Goal: Information Seeking & Learning: Learn about a topic

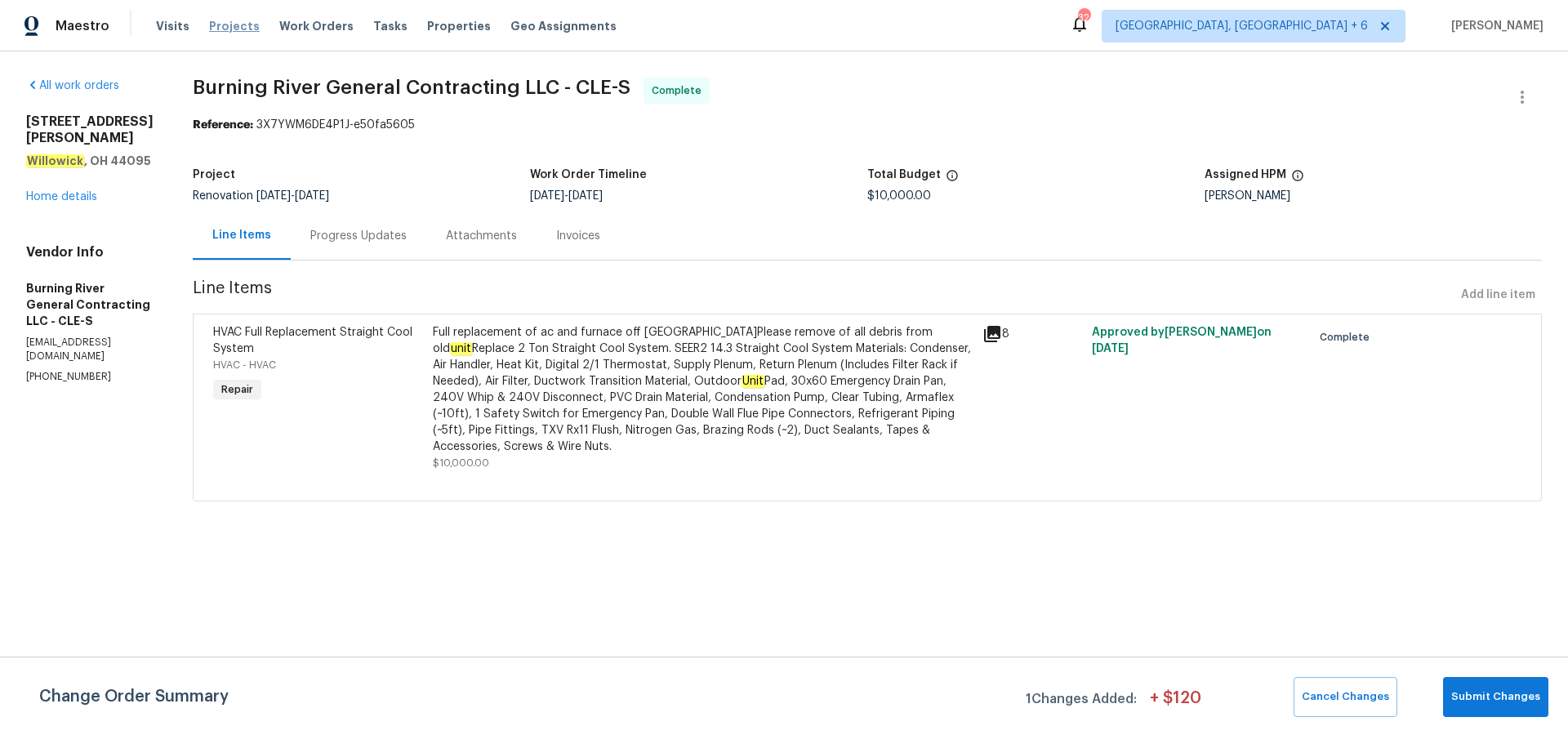
click at [209, 27] on span "Projects" at bounding box center [234, 26] width 50 height 16
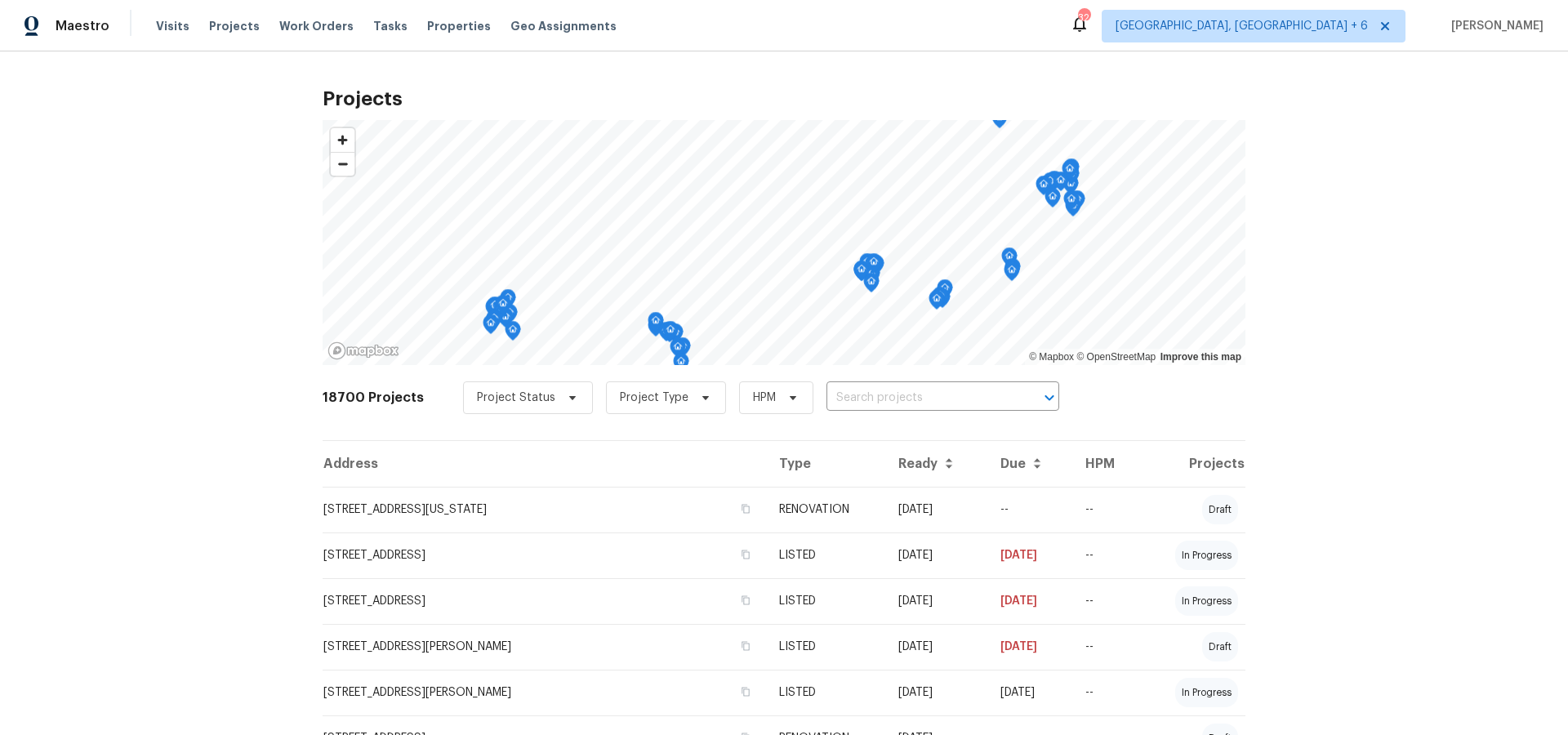
click at [831, 400] on input "text" at bounding box center [920, 398] width 187 height 26
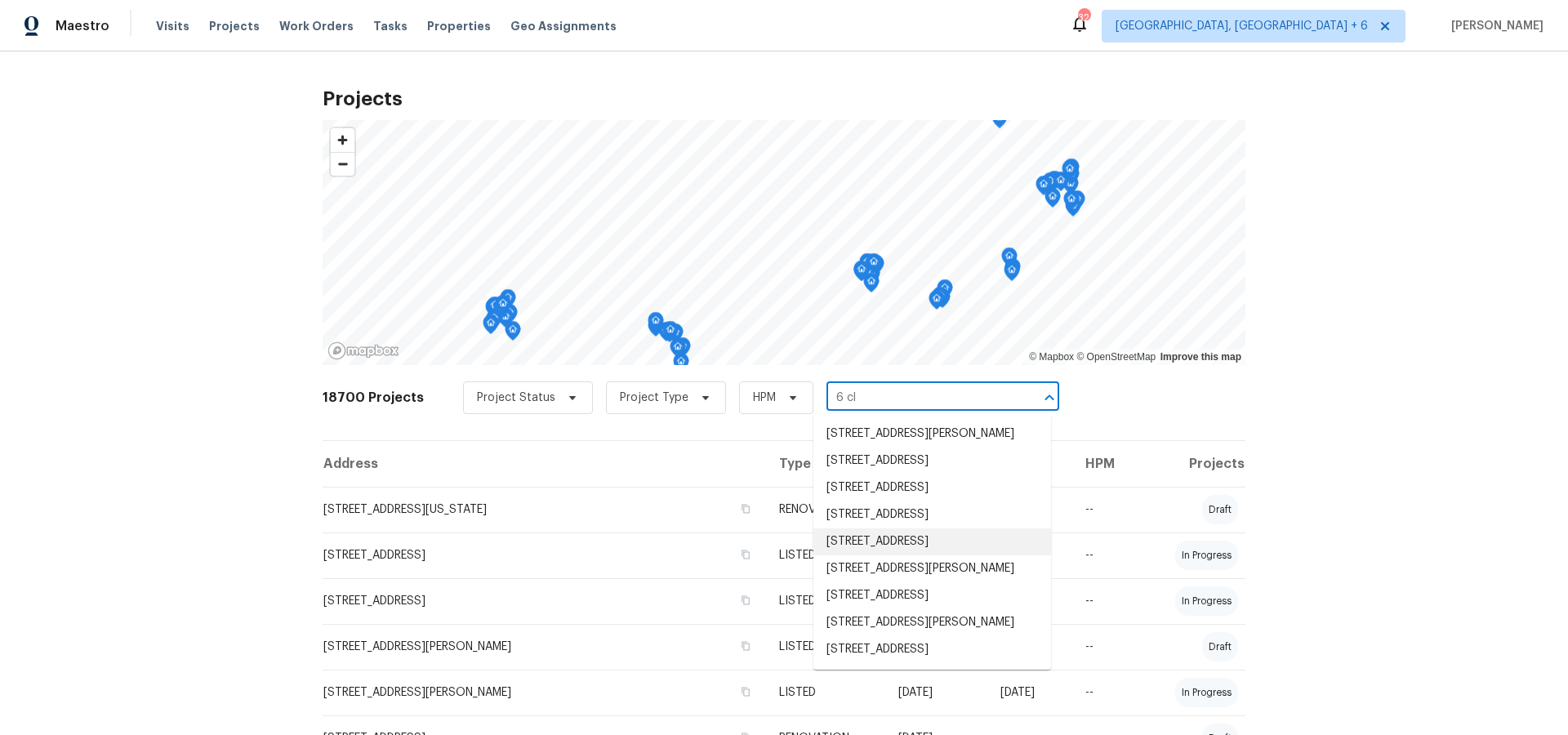
scroll to position [11, 0]
type input "6 cla"
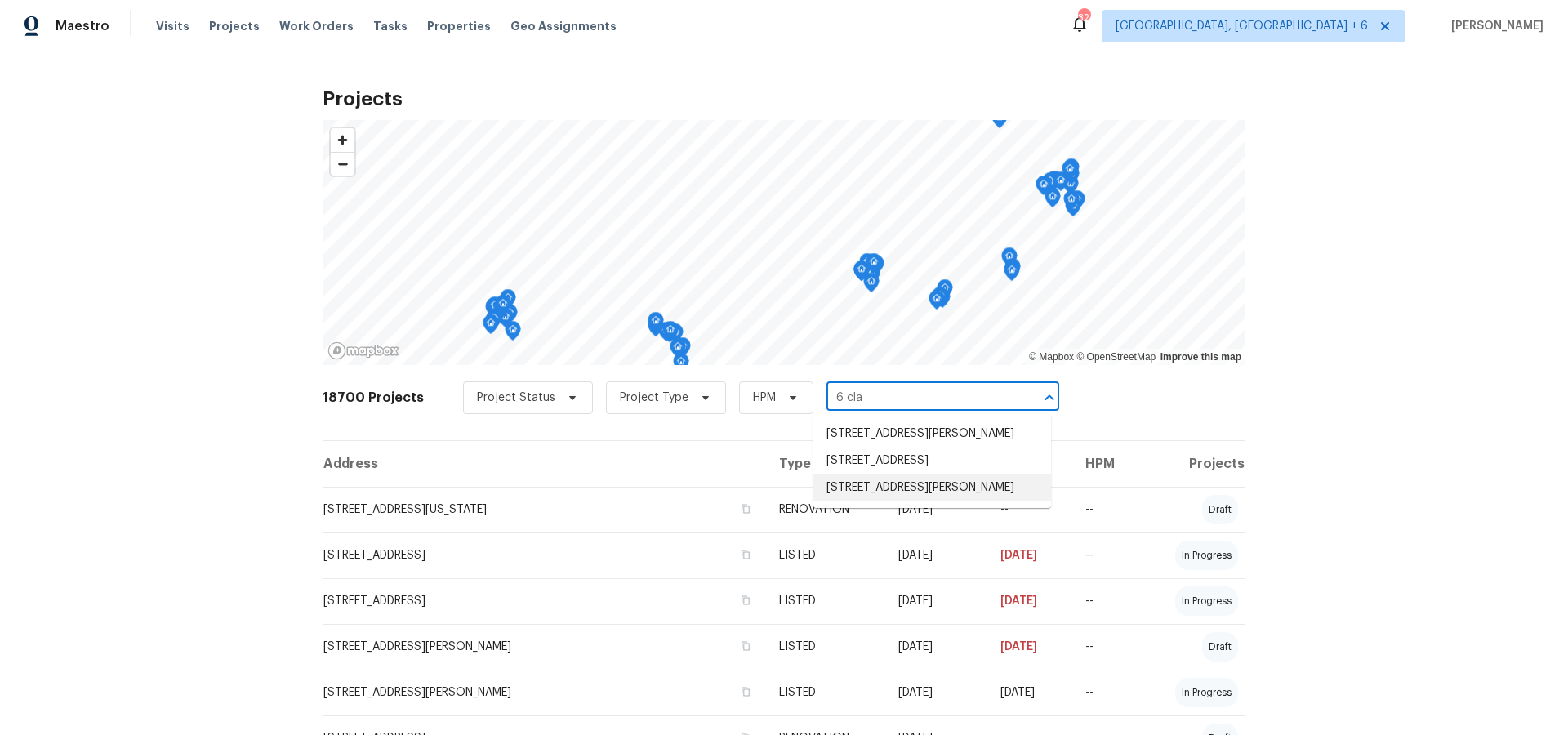
click at [889, 502] on li "[STREET_ADDRESS][PERSON_NAME]" at bounding box center [931, 488] width 237 height 27
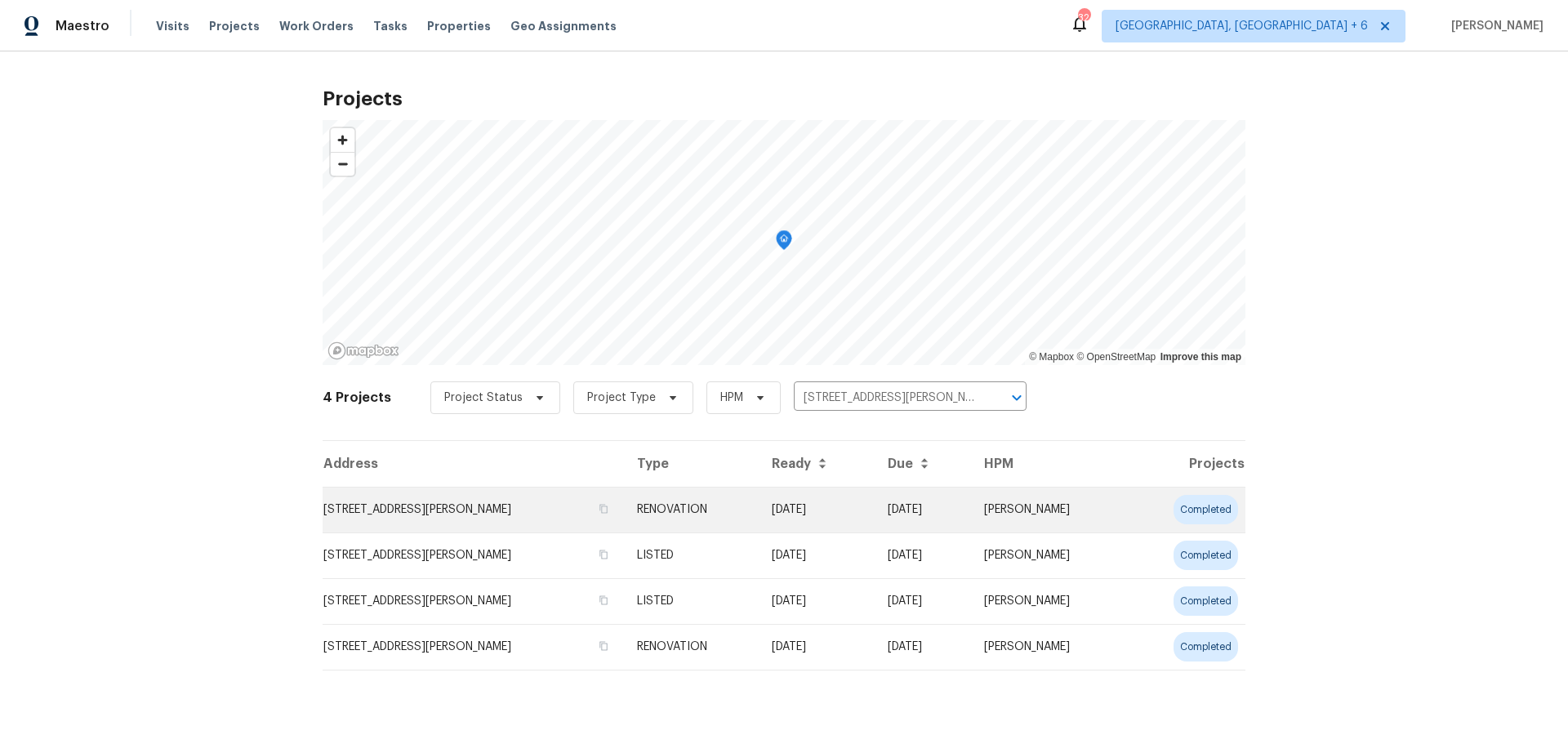
click at [464, 511] on td "[STREET_ADDRESS][PERSON_NAME]" at bounding box center [472, 510] width 301 height 46
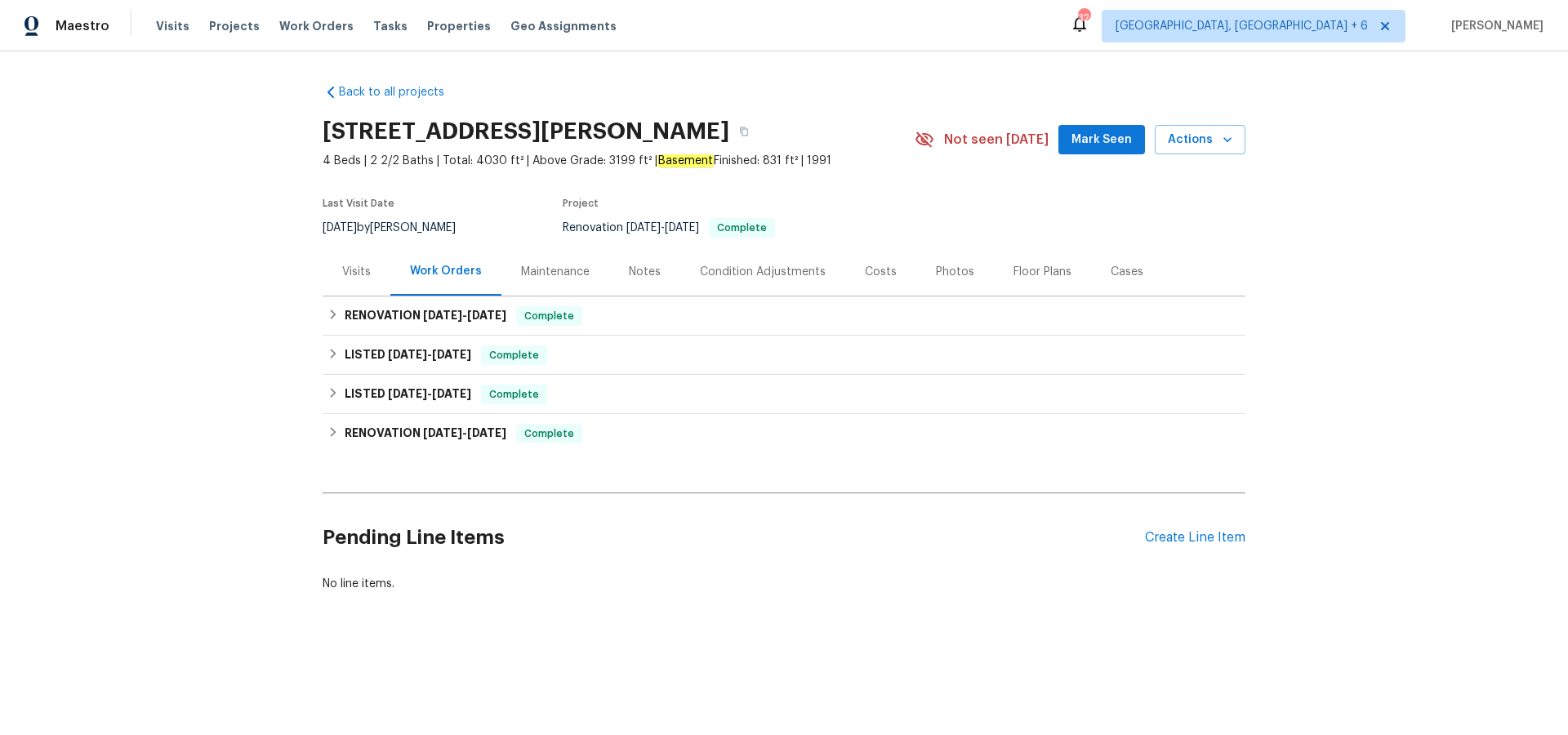
click at [1131, 272] on div "Cases" at bounding box center [1127, 272] width 33 height 16
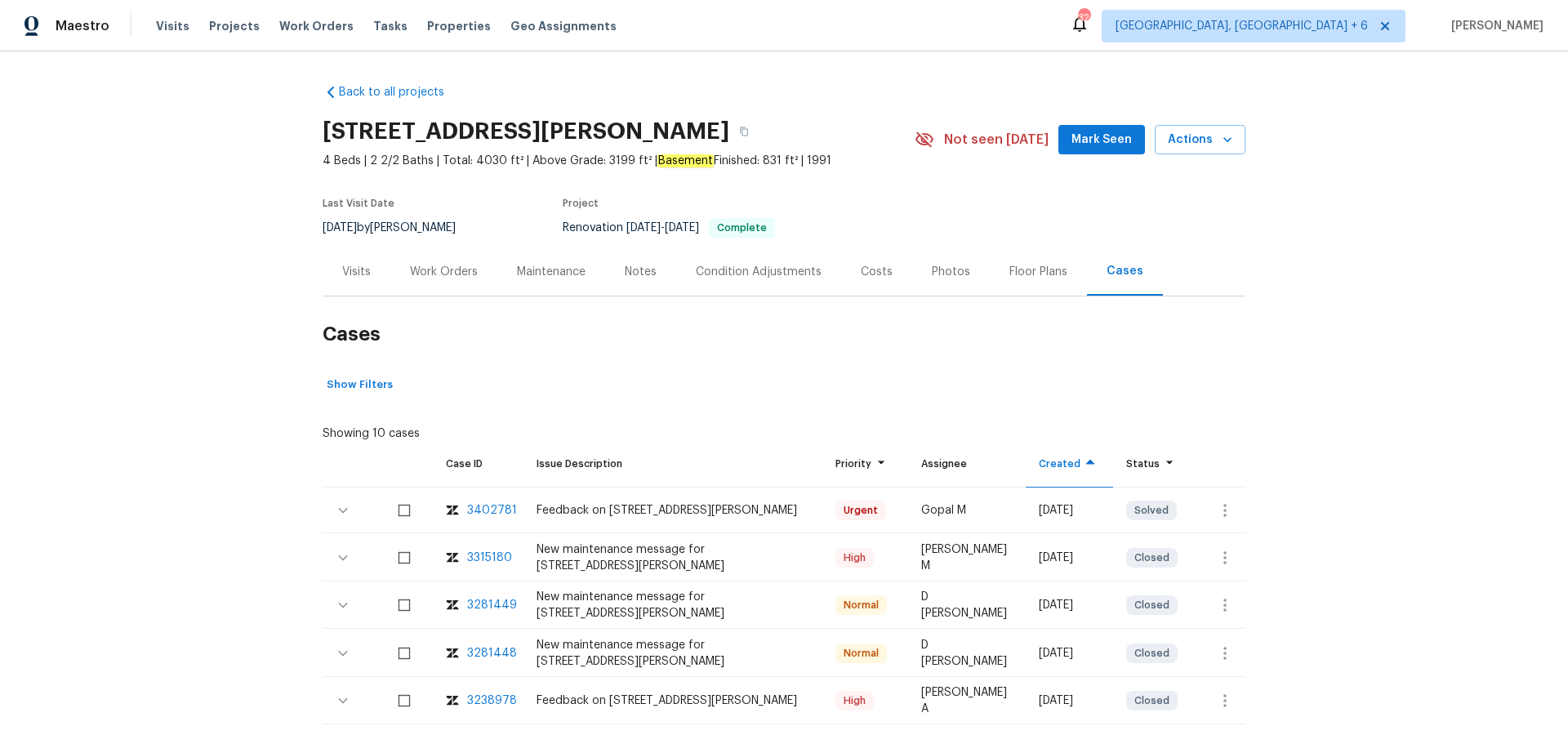
click at [672, 511] on div "Feedback on [STREET_ADDRESS][PERSON_NAME]" at bounding box center [673, 511] width 273 height 16
click at [485, 506] on div "3402781" at bounding box center [492, 511] width 49 height 16
click at [226, 23] on span "Projects" at bounding box center [234, 26] width 50 height 16
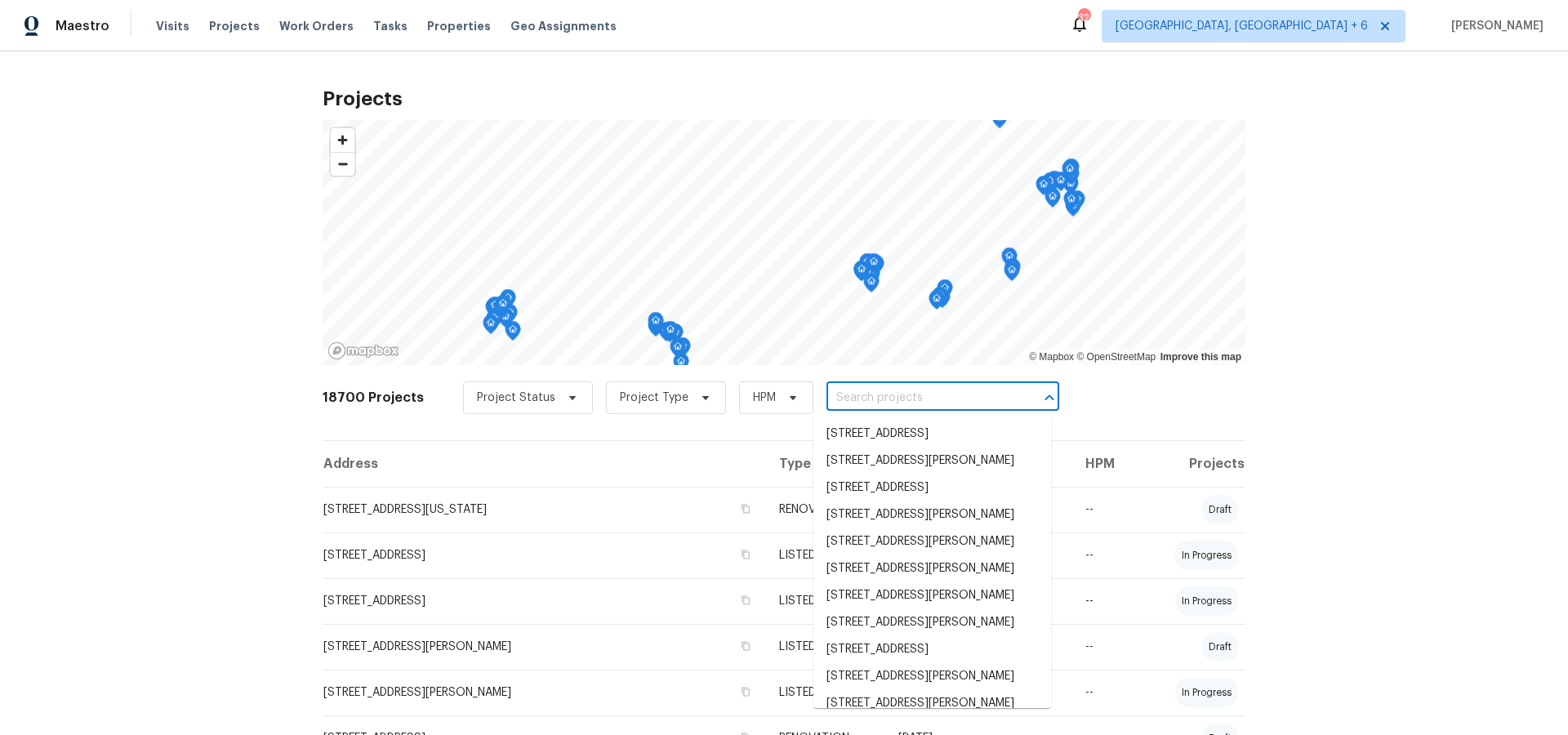
click at [874, 398] on input "text" at bounding box center [920, 398] width 187 height 26
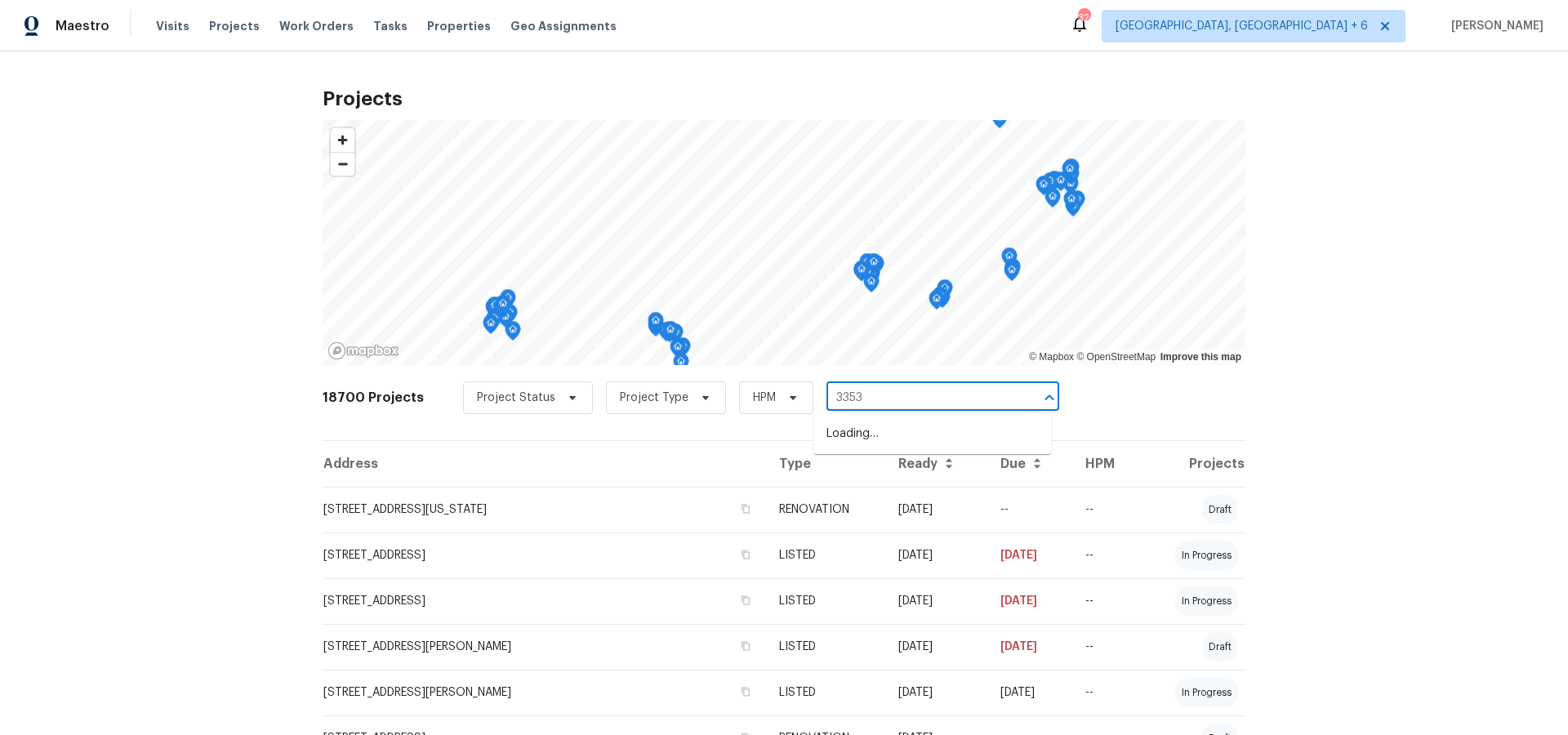
type input "33531"
click at [881, 436] on li "[STREET_ADDRESS][PERSON_NAME]" at bounding box center [931, 434] width 237 height 27
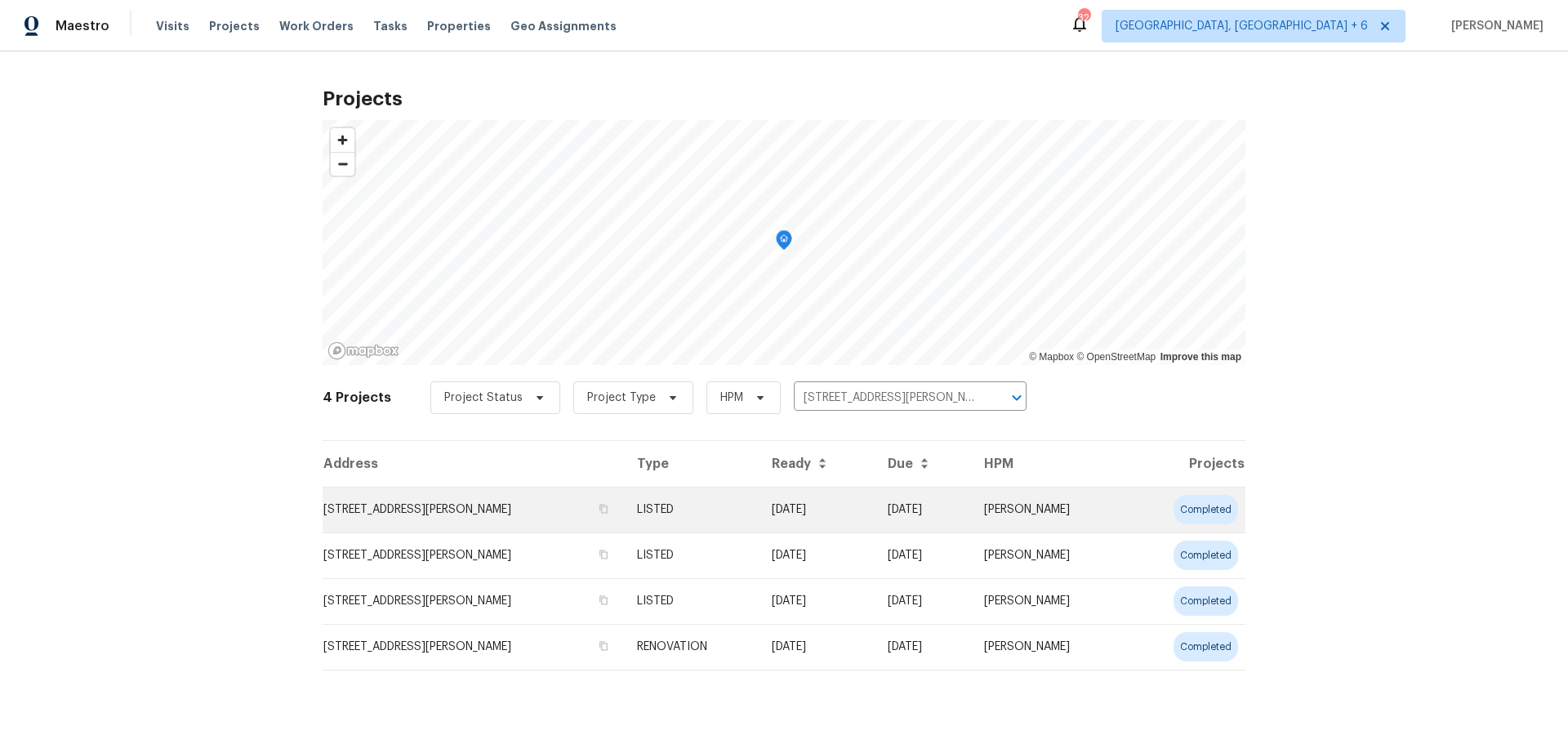
click at [463, 511] on td "[STREET_ADDRESS][PERSON_NAME]" at bounding box center [472, 510] width 301 height 46
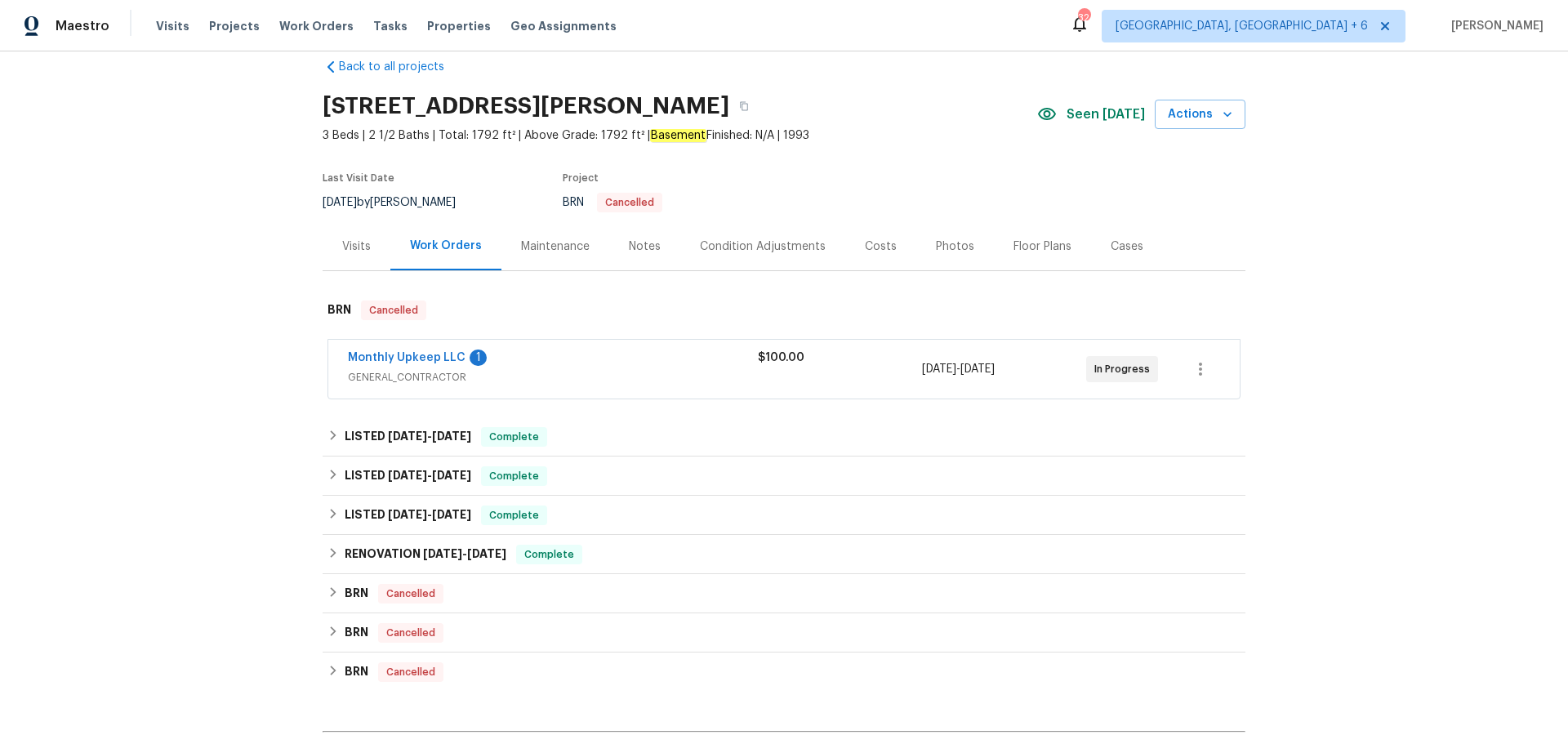
scroll to position [33, 0]
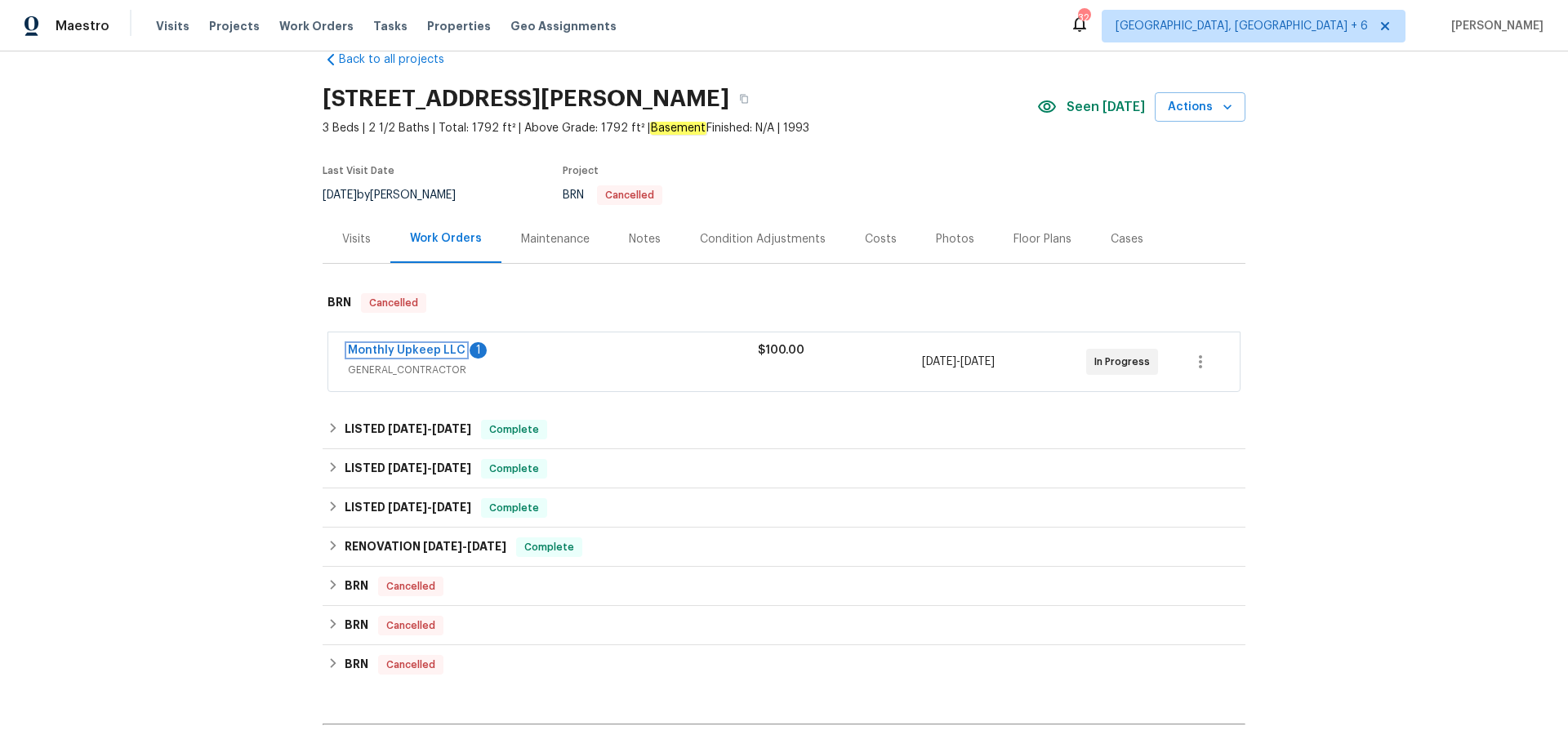
click at [367, 352] on link "Monthly Upkeep LLC" at bounding box center [406, 350] width 117 height 11
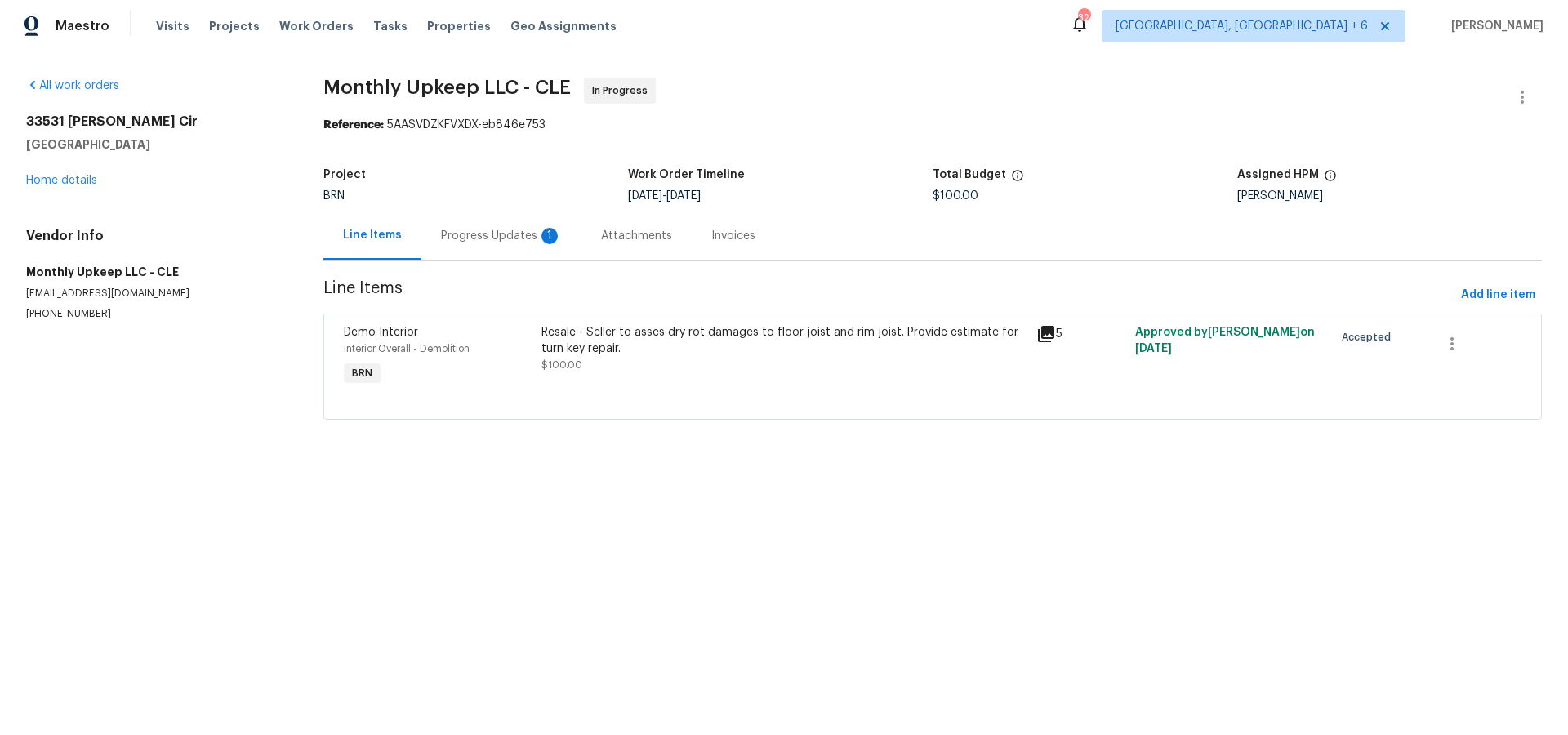
click at [1045, 342] on icon at bounding box center [1046, 334] width 16 height 16
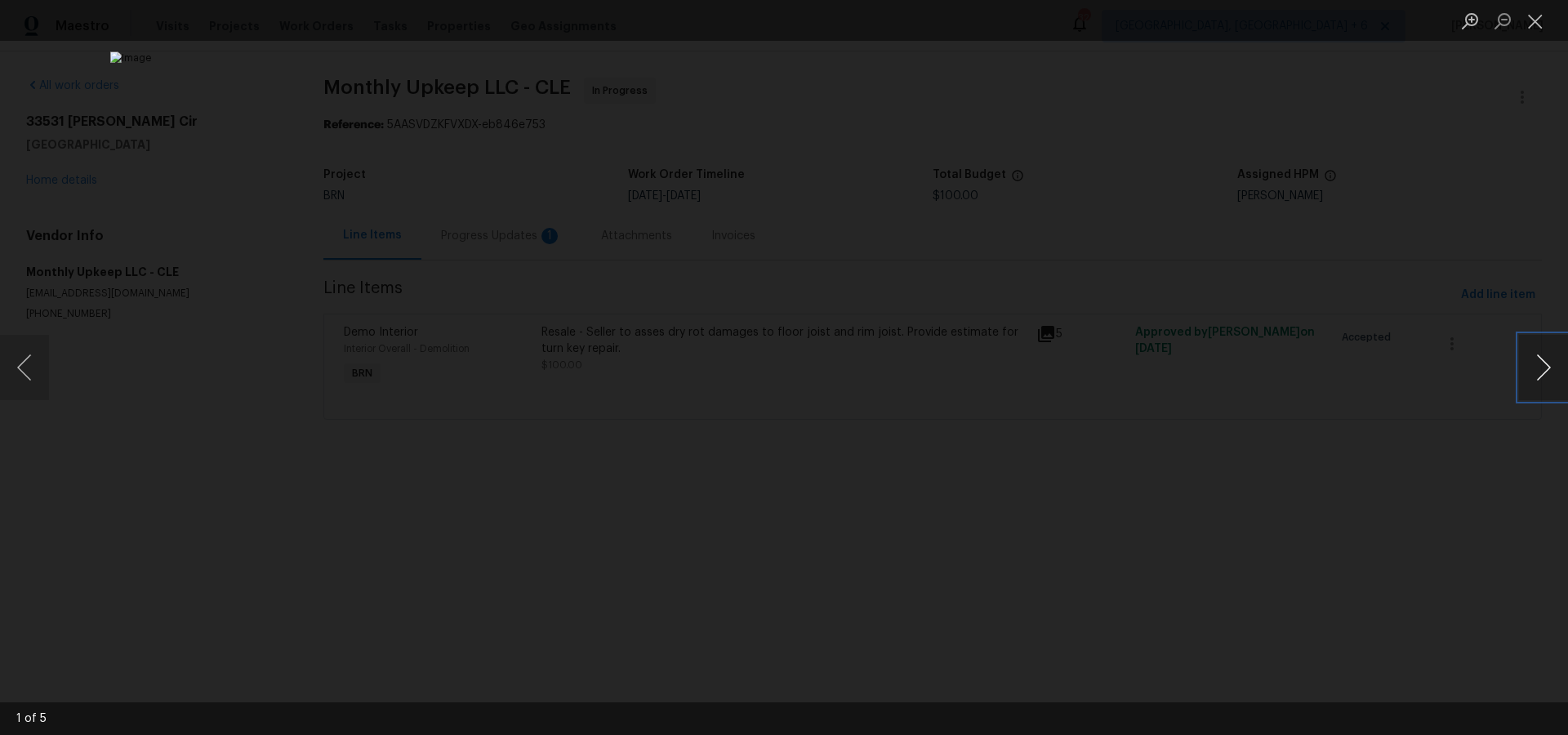
click at [1540, 375] on button "Next image" at bounding box center [1542, 368] width 49 height 65
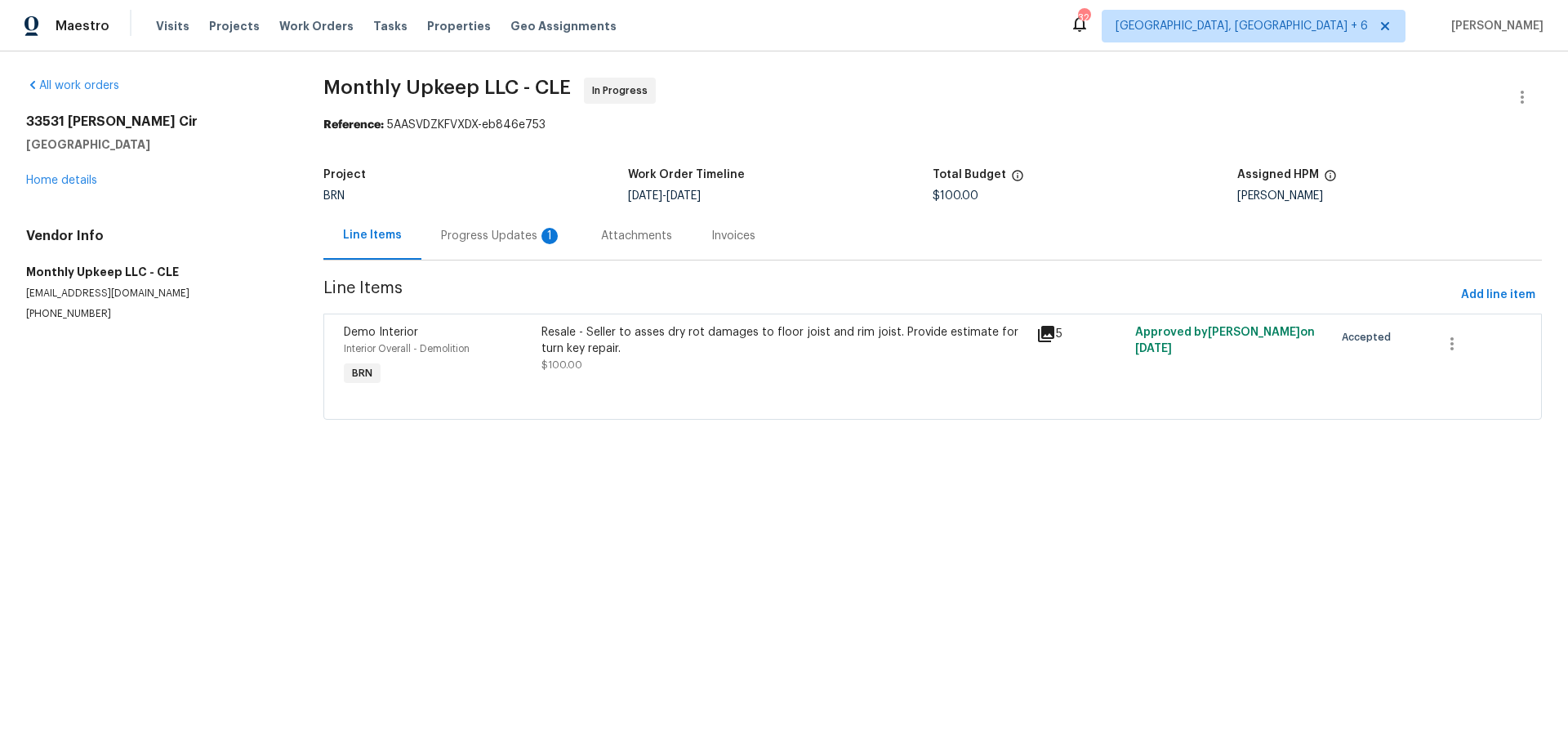
click at [485, 246] on div "Progress Updates 1" at bounding box center [501, 236] width 160 height 49
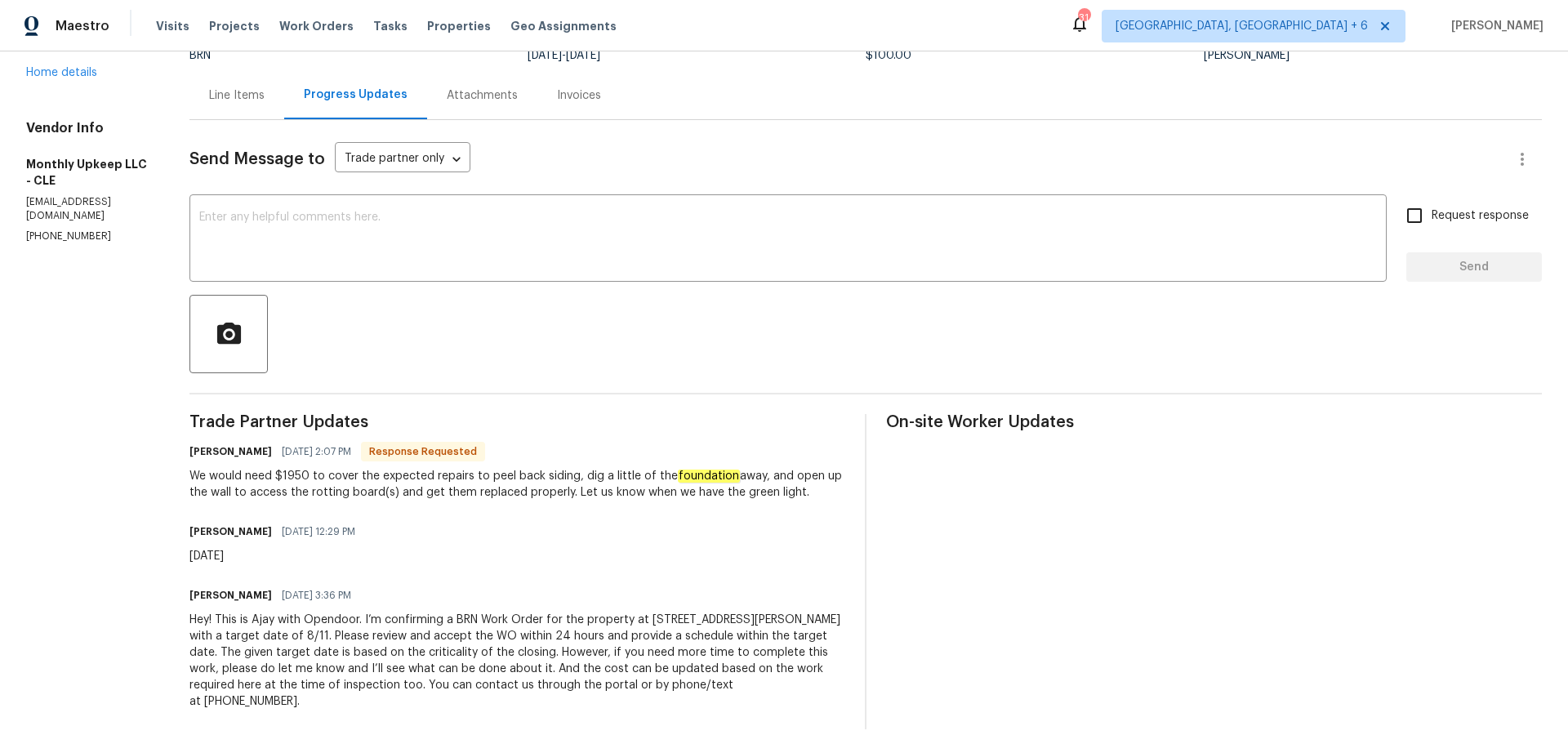
scroll to position [146, 0]
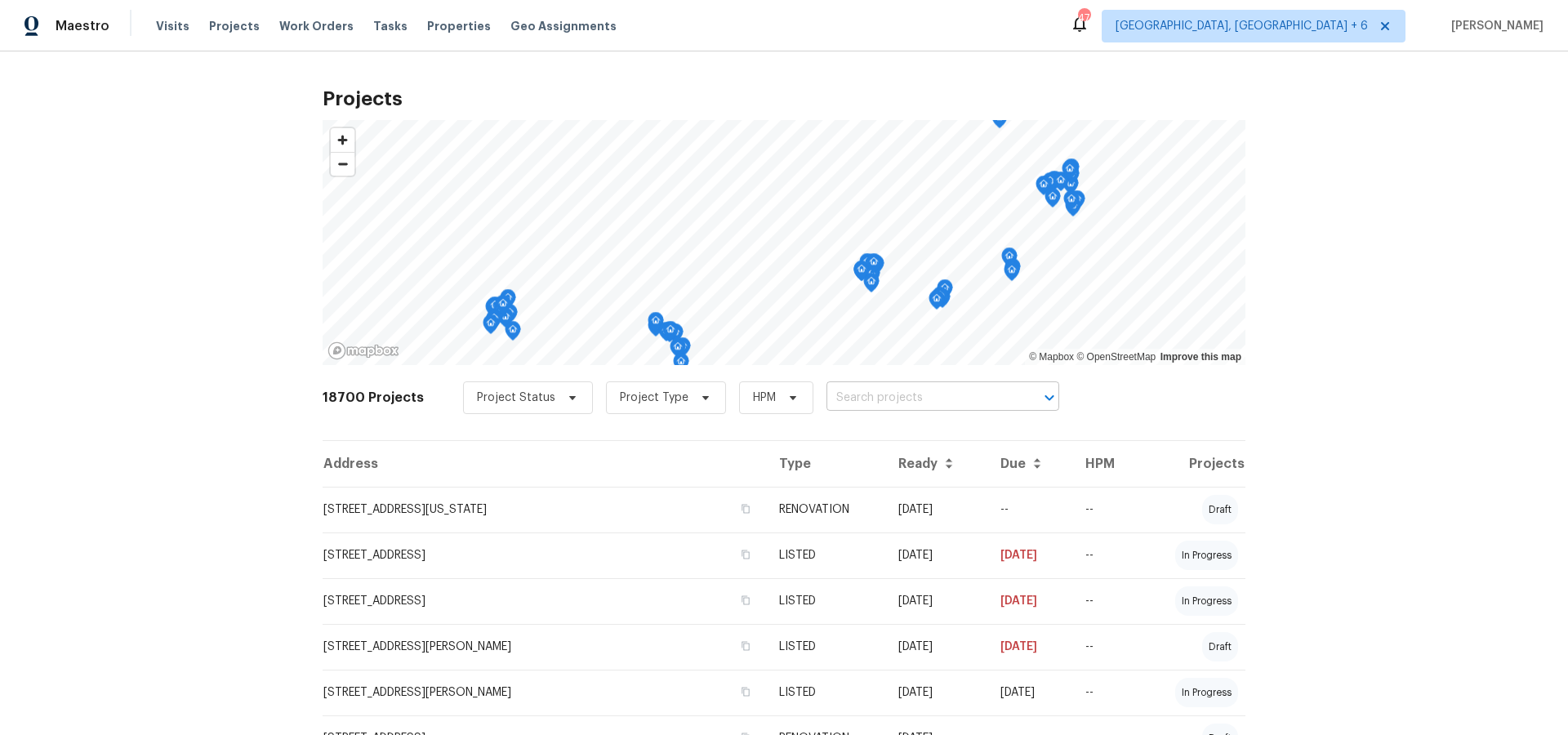
click at [877, 402] on input "text" at bounding box center [920, 398] width 187 height 26
type input "5300"
click at [885, 441] on li "5300 Sherwood Dr, Cleveland, OH 44126" at bounding box center [931, 434] width 237 height 27
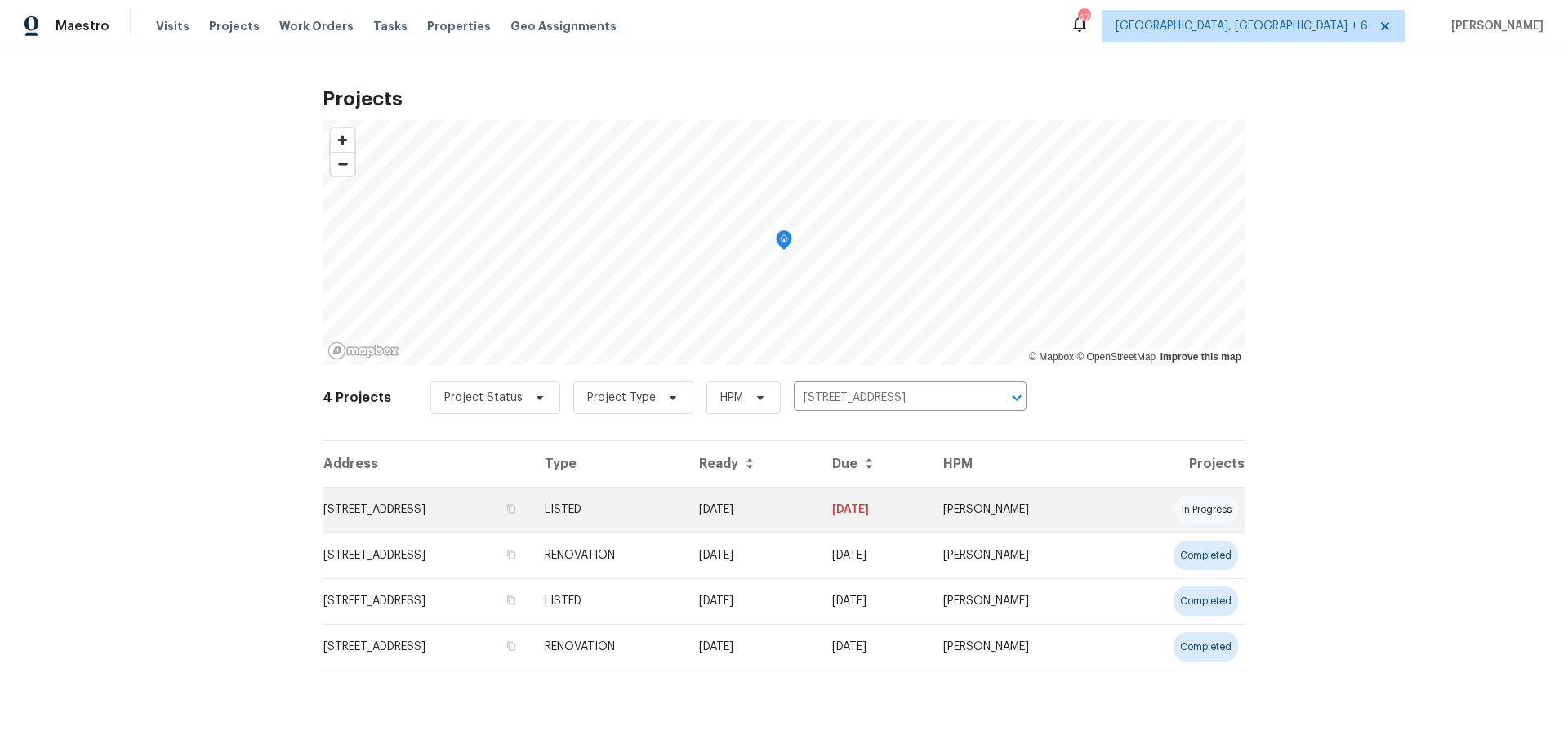
click at [516, 506] on td "5300 Sherwood Dr, Cleveland, OH 44126" at bounding box center [426, 510] width 209 height 46
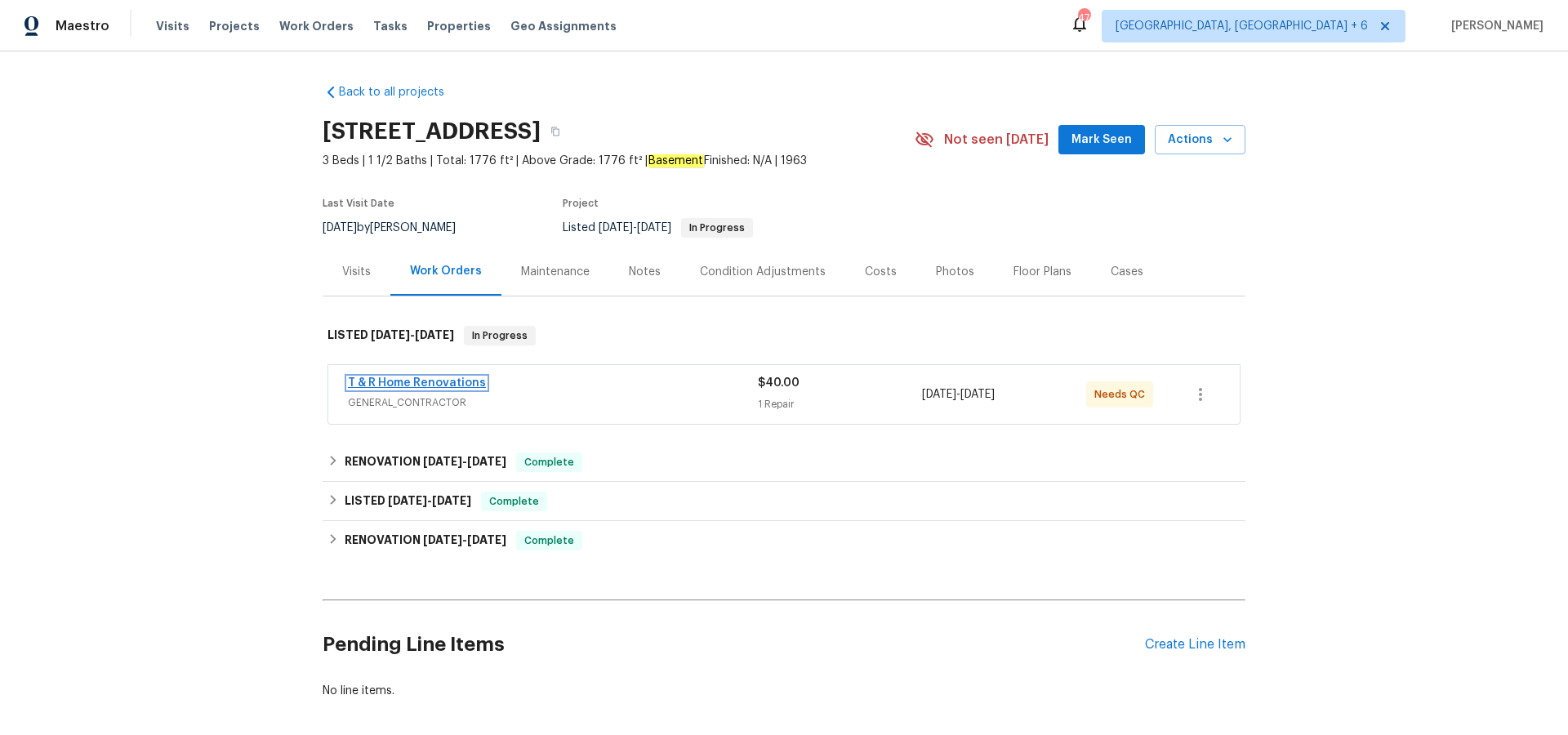
click at [435, 377] on link "T & R Home Renovations" at bounding box center [417, 383] width 138 height 11
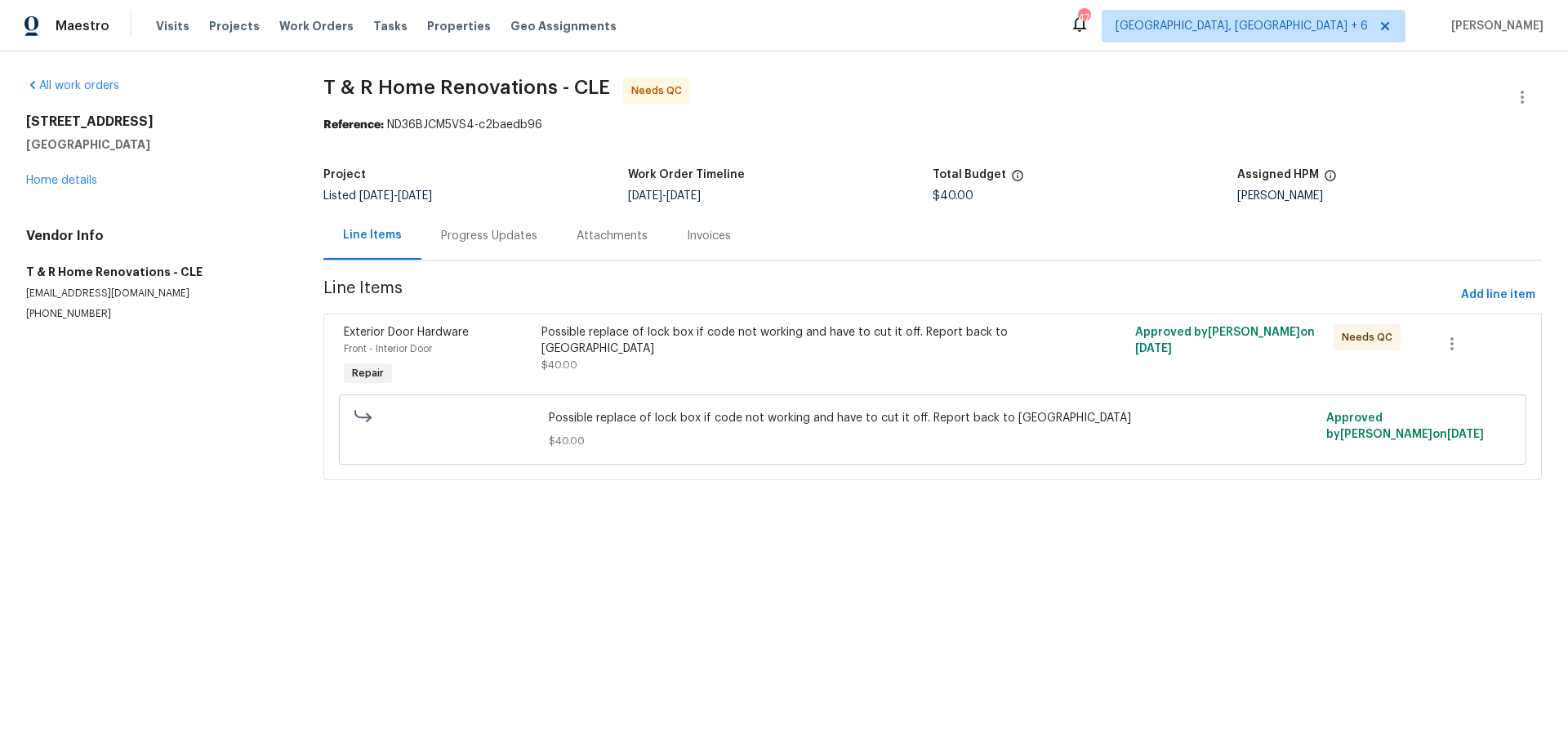
click at [486, 234] on div "Progress Updates" at bounding box center [488, 236] width 96 height 16
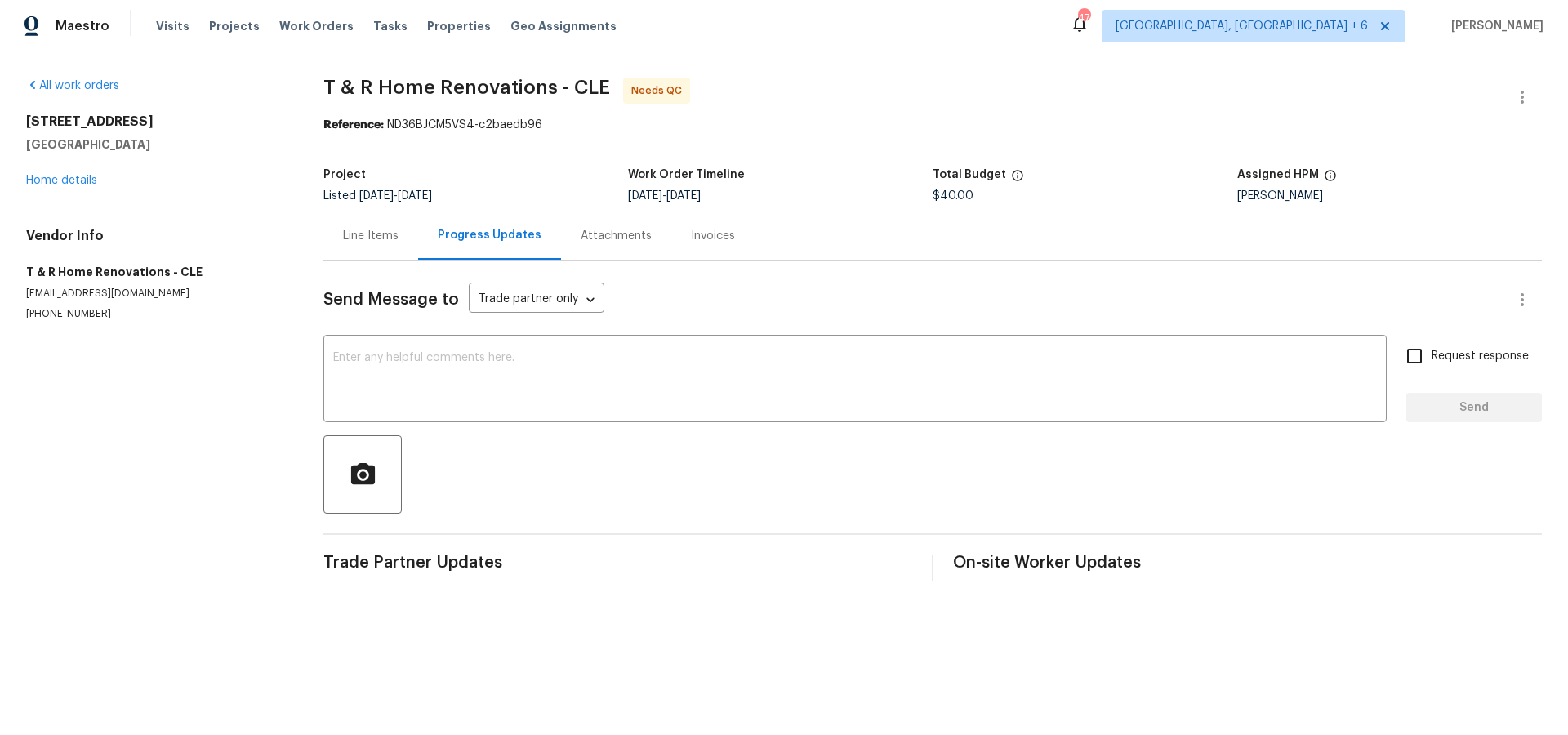
click at [384, 239] on div "Line Items" at bounding box center [370, 236] width 56 height 16
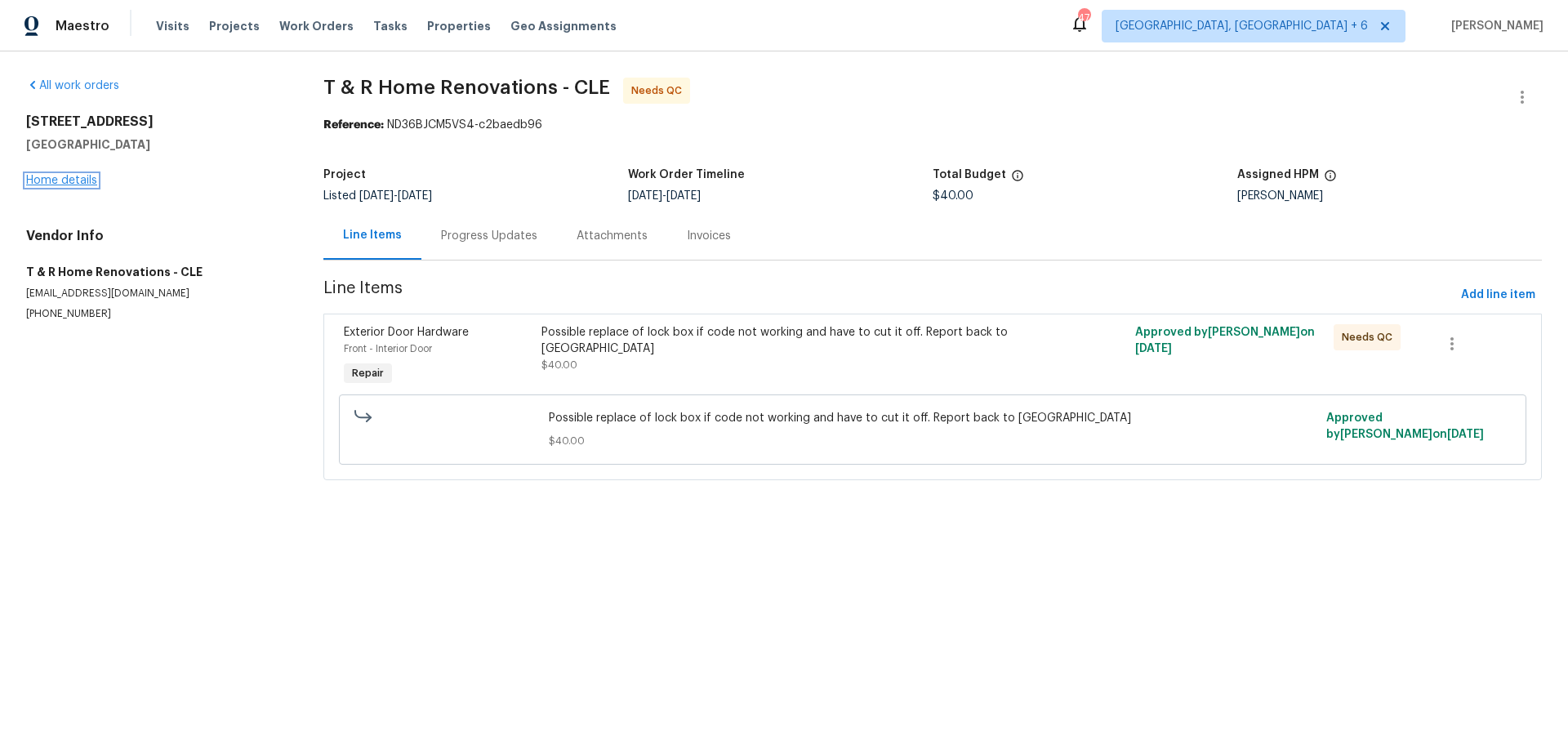
click at [60, 179] on link "Home details" at bounding box center [62, 180] width 71 height 11
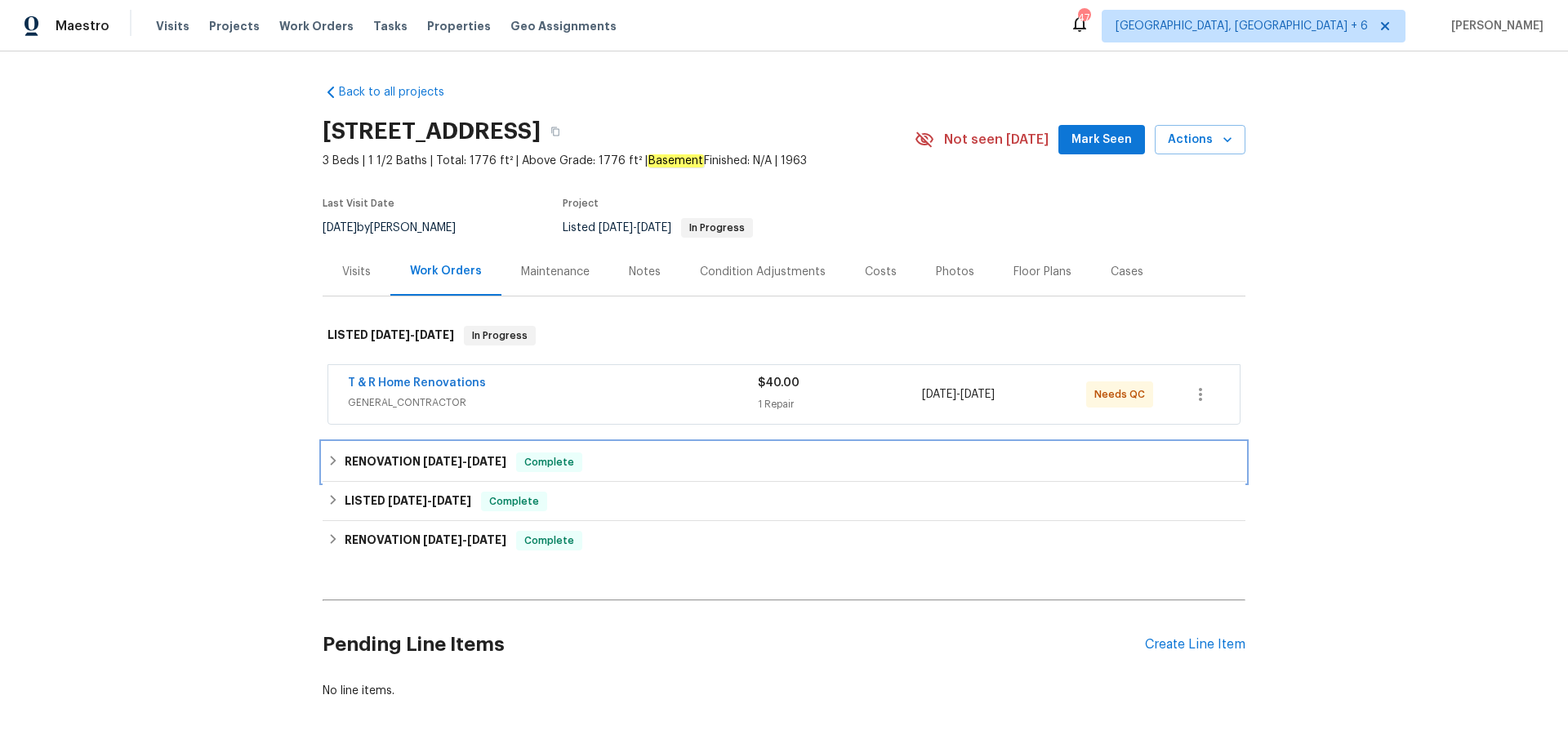
click at [484, 466] on span "7/29/25" at bounding box center [486, 461] width 39 height 11
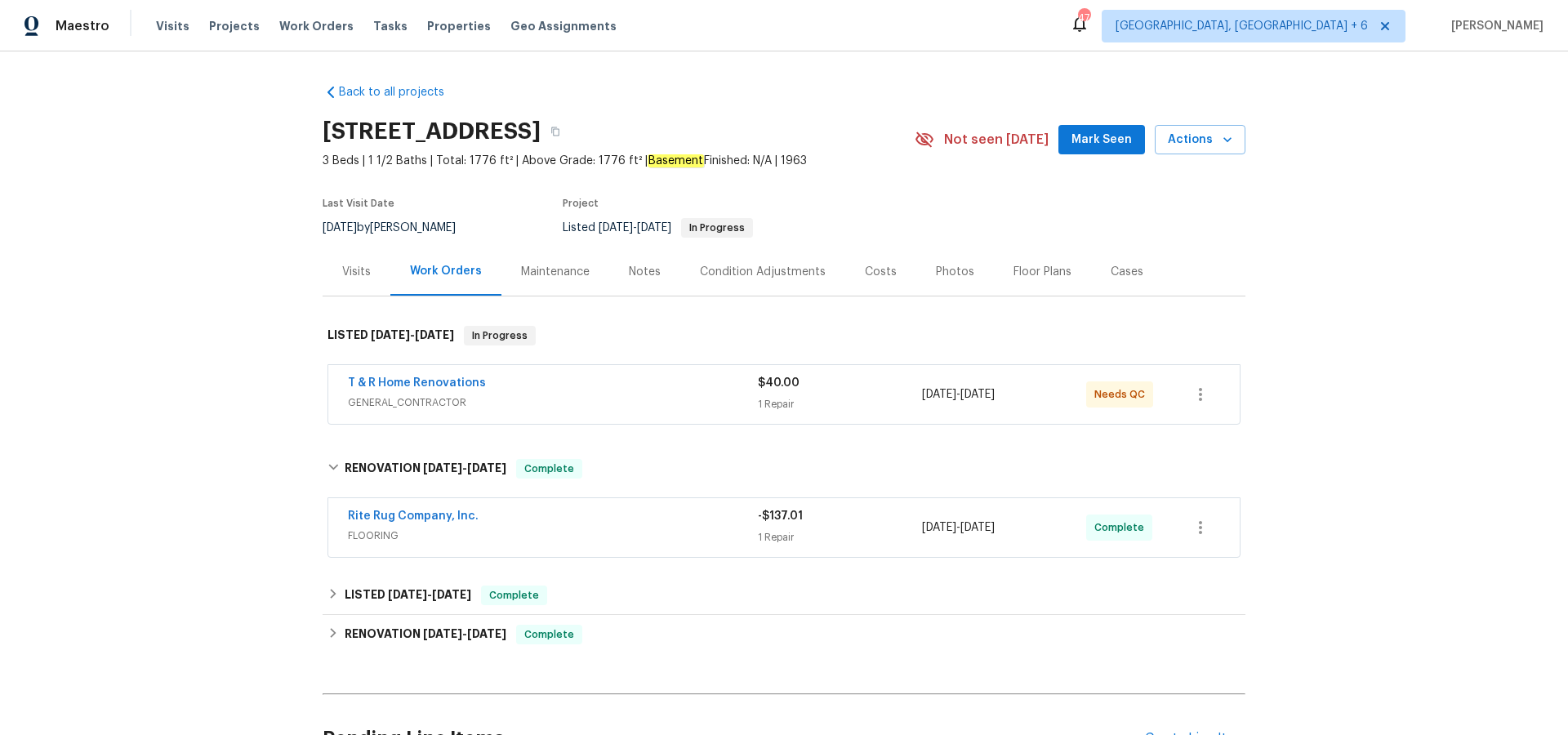
click at [1120, 274] on div "Cases" at bounding box center [1127, 272] width 33 height 16
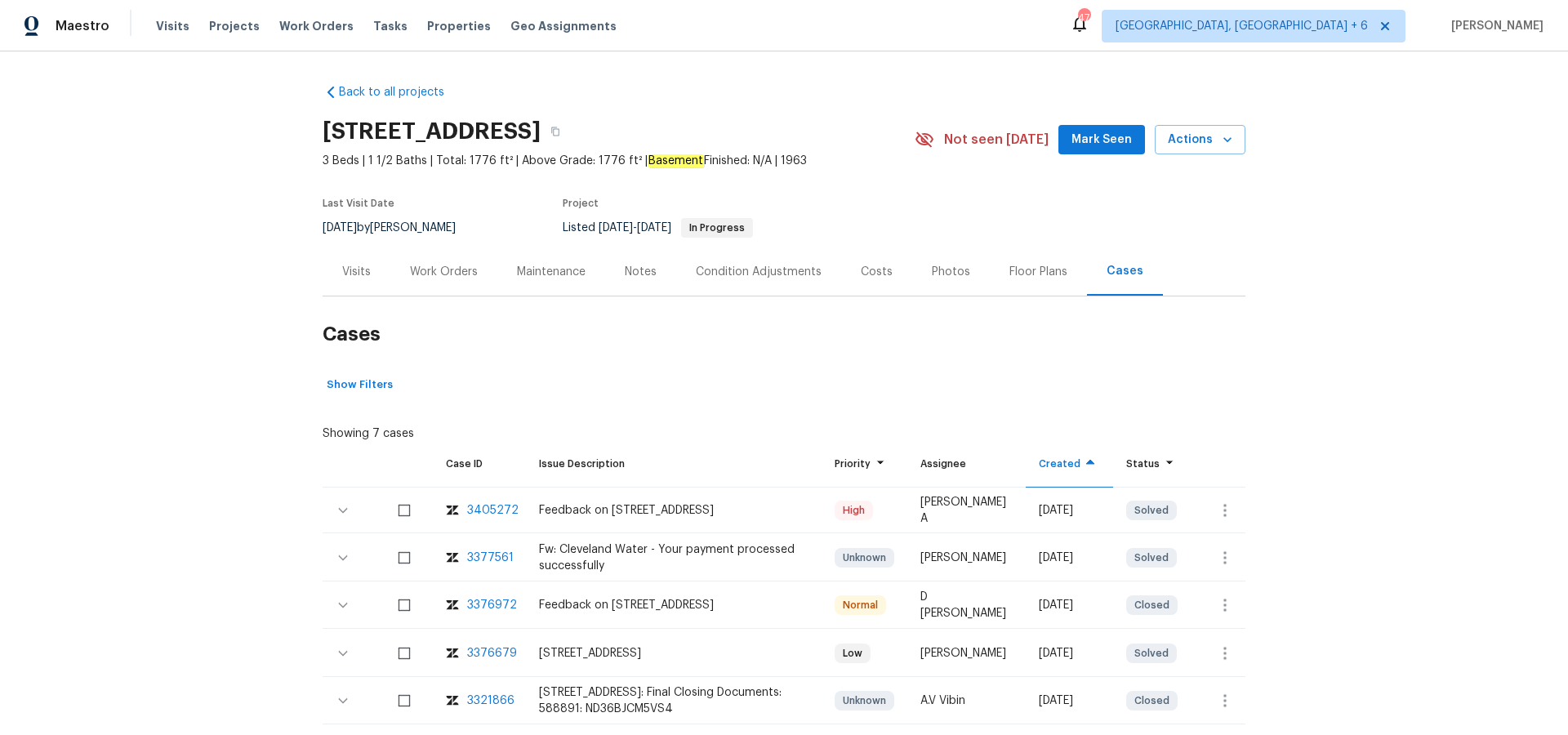
click at [494, 509] on div "3405272" at bounding box center [493, 511] width 51 height 16
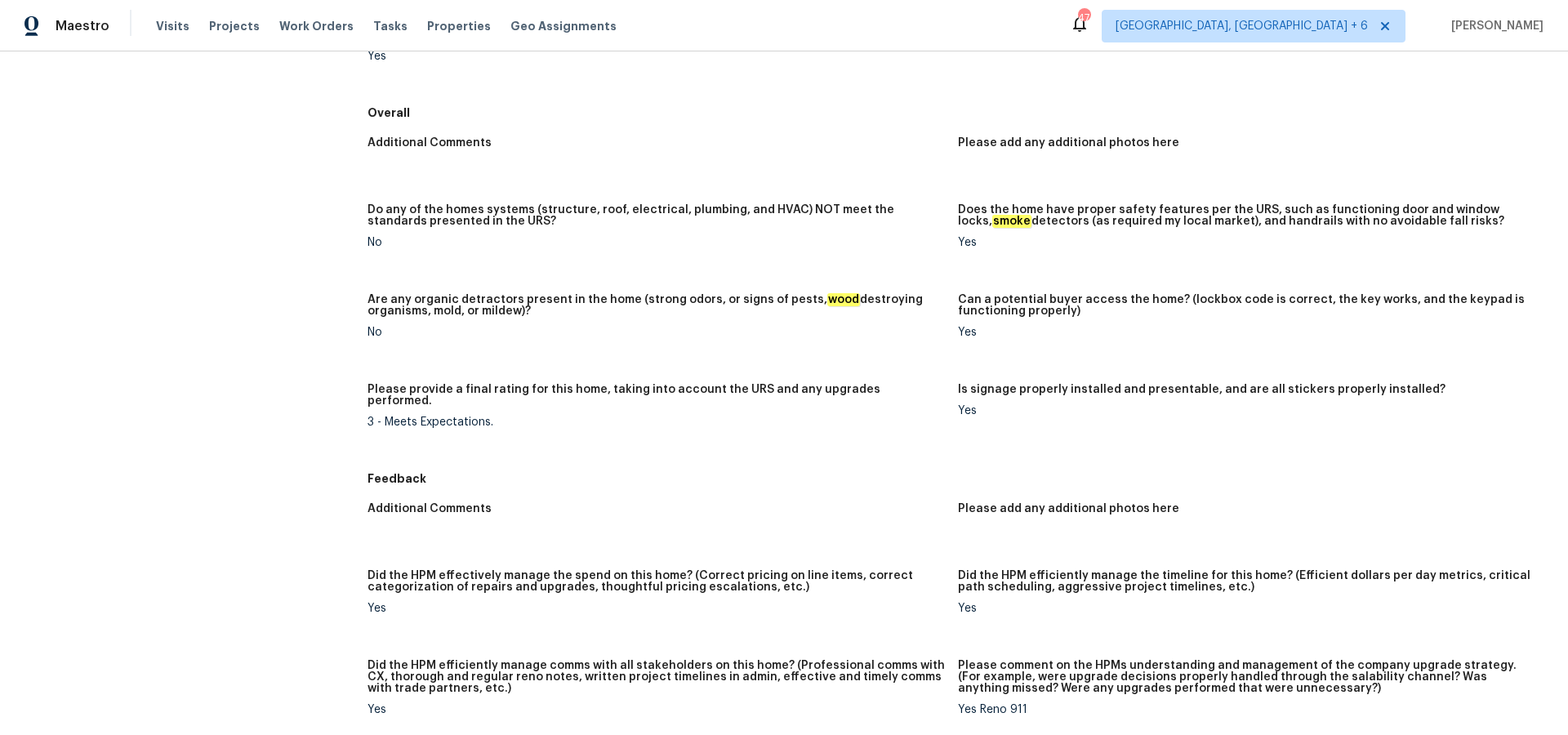
scroll to position [785, 0]
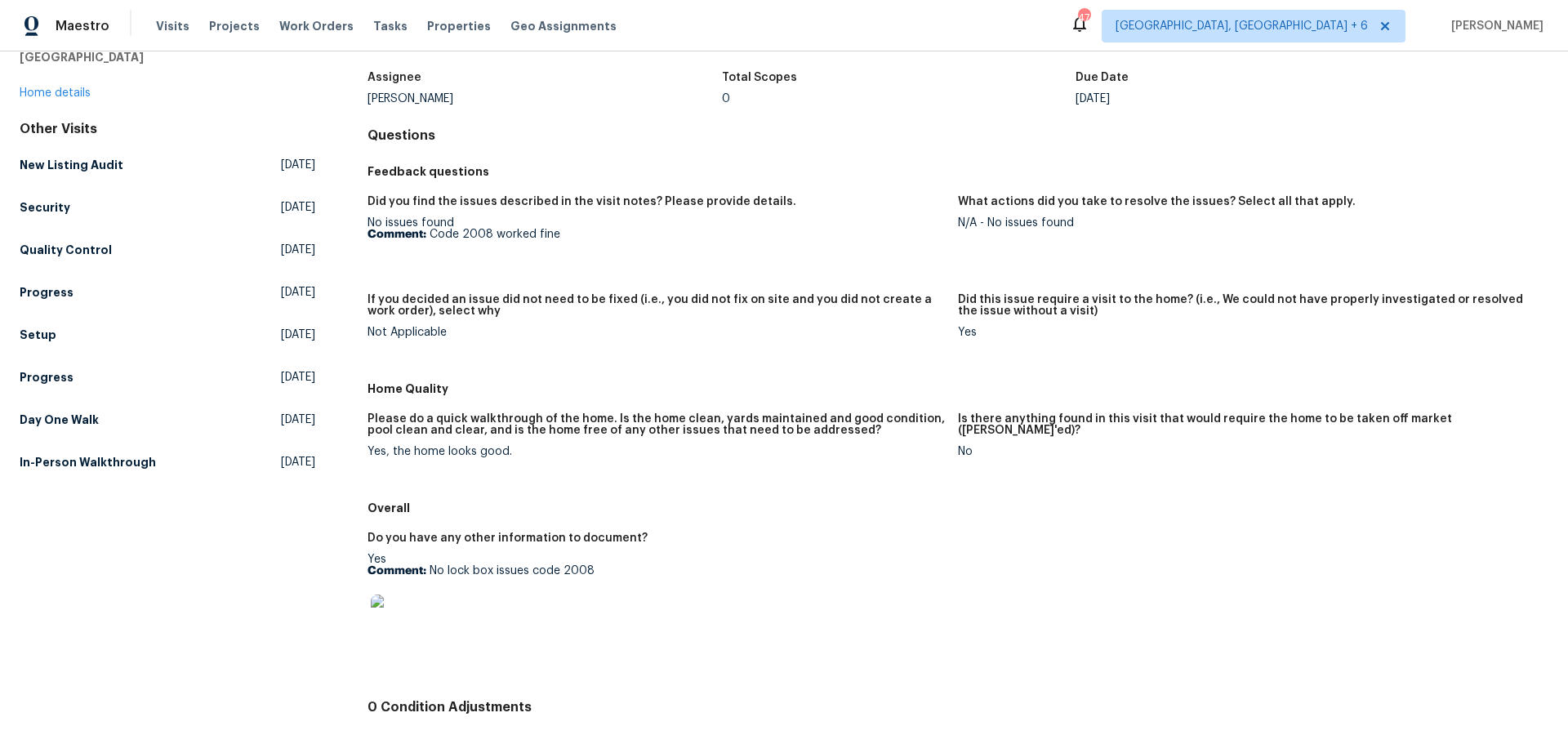
scroll to position [97, 0]
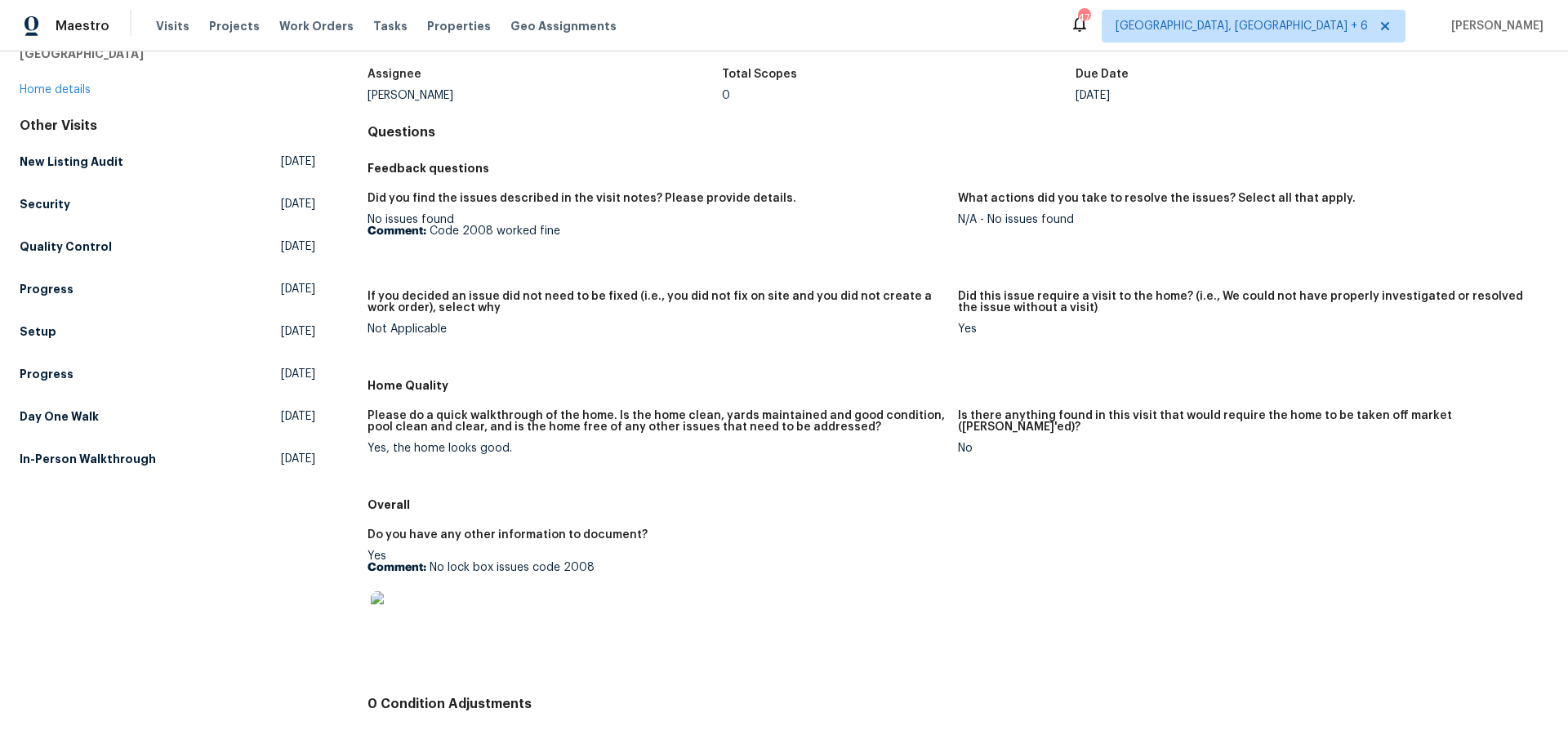
click at [399, 622] on img at bounding box center [396, 618] width 52 height 52
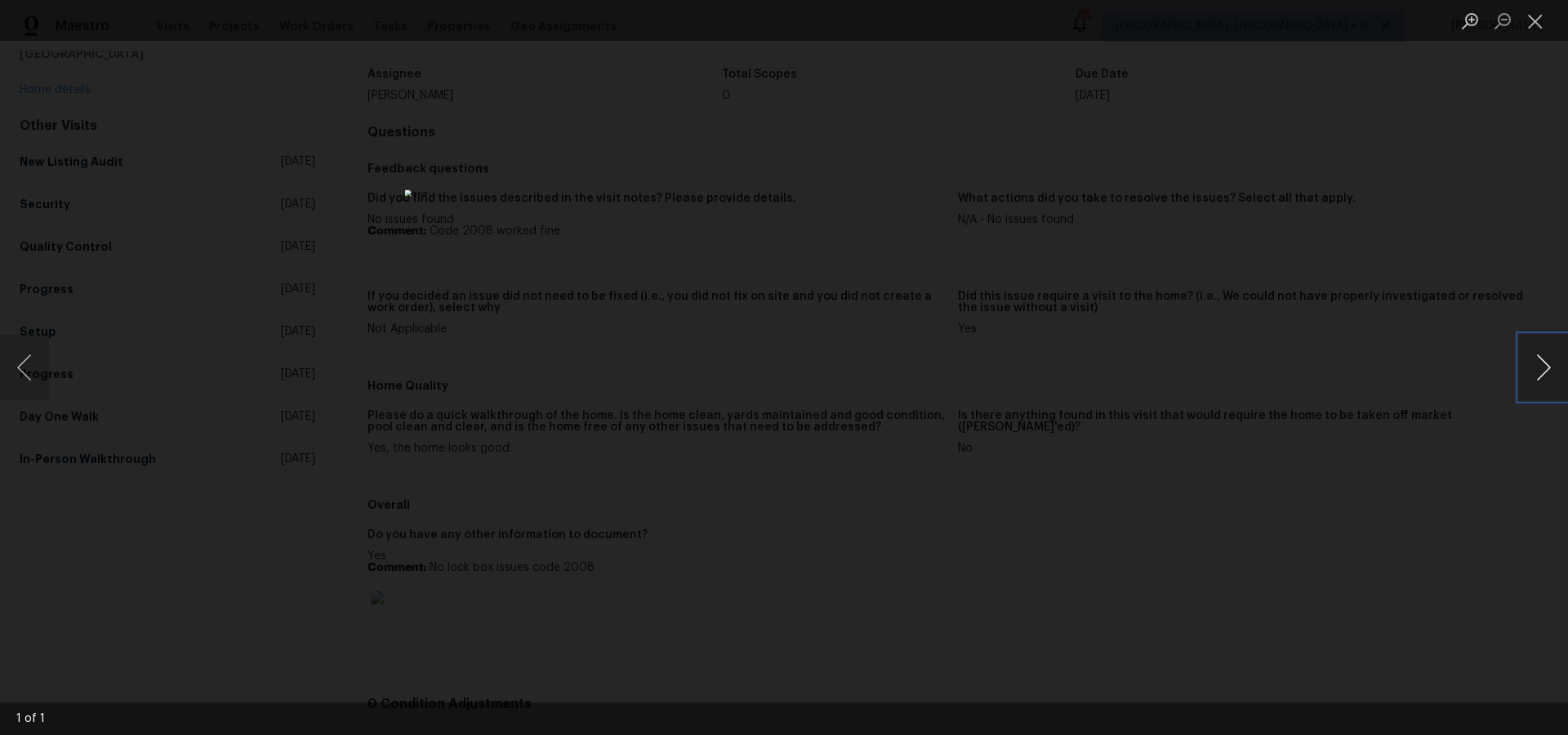
click at [1548, 355] on button "Next image" at bounding box center [1542, 368] width 49 height 65
click at [1543, 28] on button "Close lightbox" at bounding box center [1534, 20] width 33 height 28
